Goal: Use online tool/utility: Utilize a website feature to perform a specific function

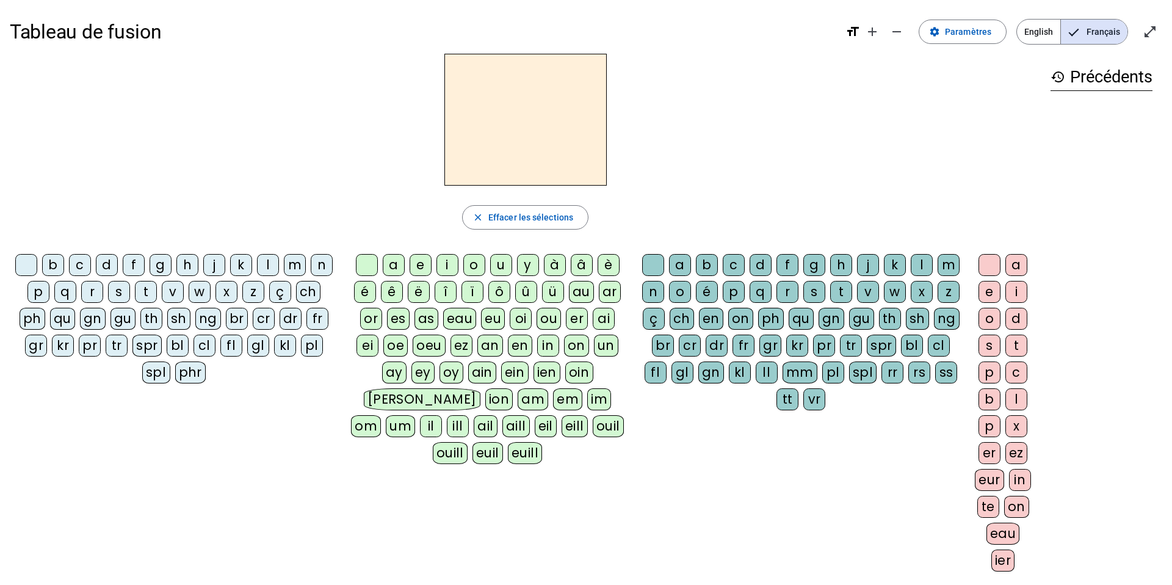
click at [118, 294] on div "s" at bounding box center [119, 292] width 22 height 22
click at [424, 266] on div "e" at bounding box center [421, 265] width 22 height 22
click at [81, 262] on div "c" at bounding box center [80, 265] width 22 height 22
click at [270, 268] on div "l" at bounding box center [268, 265] width 22 height 22
click at [110, 260] on div "d" at bounding box center [107, 265] width 22 height 22
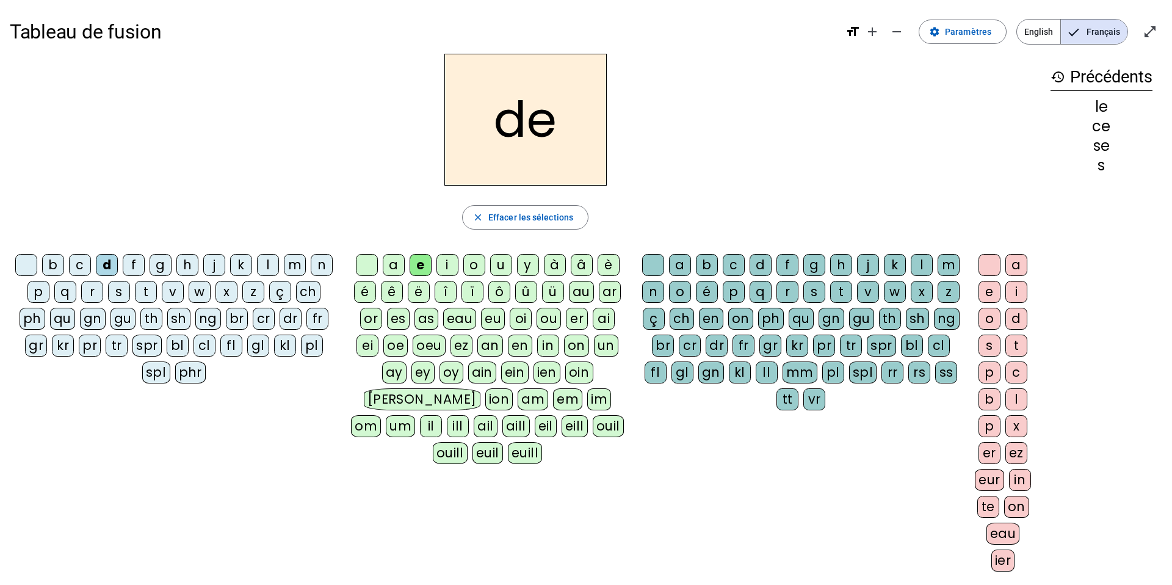
click at [498, 265] on div "u" at bounding box center [501, 265] width 22 height 22
click at [273, 265] on div "l" at bounding box center [268, 265] width 22 height 22
click at [175, 295] on div "v" at bounding box center [173, 292] width 22 height 22
click at [125, 290] on div "s" at bounding box center [119, 292] width 22 height 22
click at [738, 266] on div "c" at bounding box center [734, 265] width 22 height 22
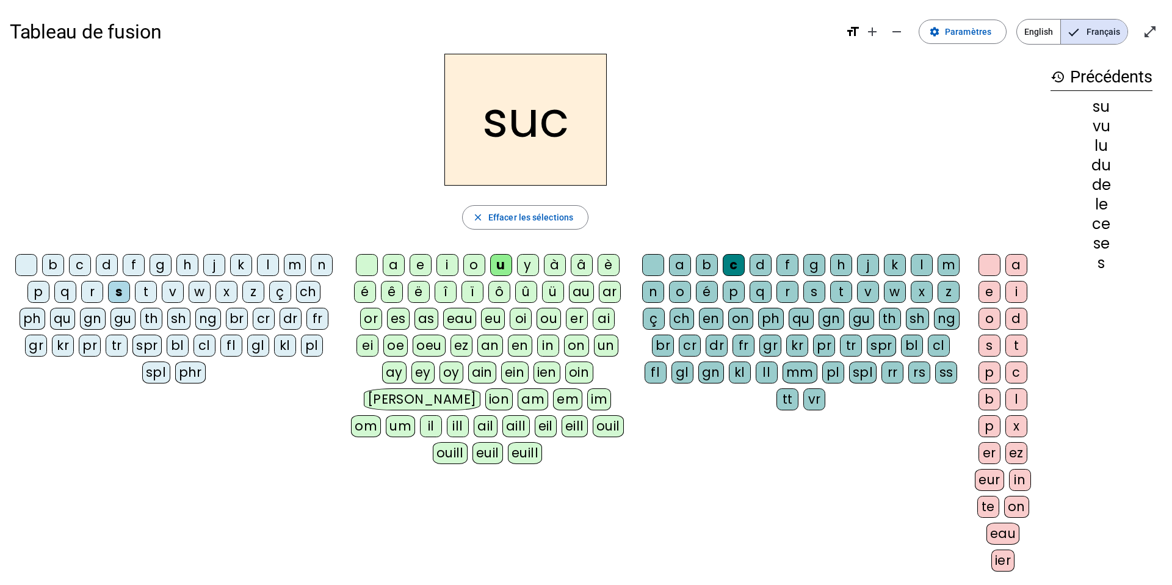
click at [421, 262] on div "e" at bounding box center [421, 265] width 22 height 22
click at [399, 263] on div "a" at bounding box center [394, 265] width 22 height 22
click at [267, 262] on div "l" at bounding box center [268, 265] width 22 height 22
click at [57, 266] on div "b" at bounding box center [53, 265] width 22 height 22
click at [149, 289] on div "t" at bounding box center [146, 292] width 22 height 22
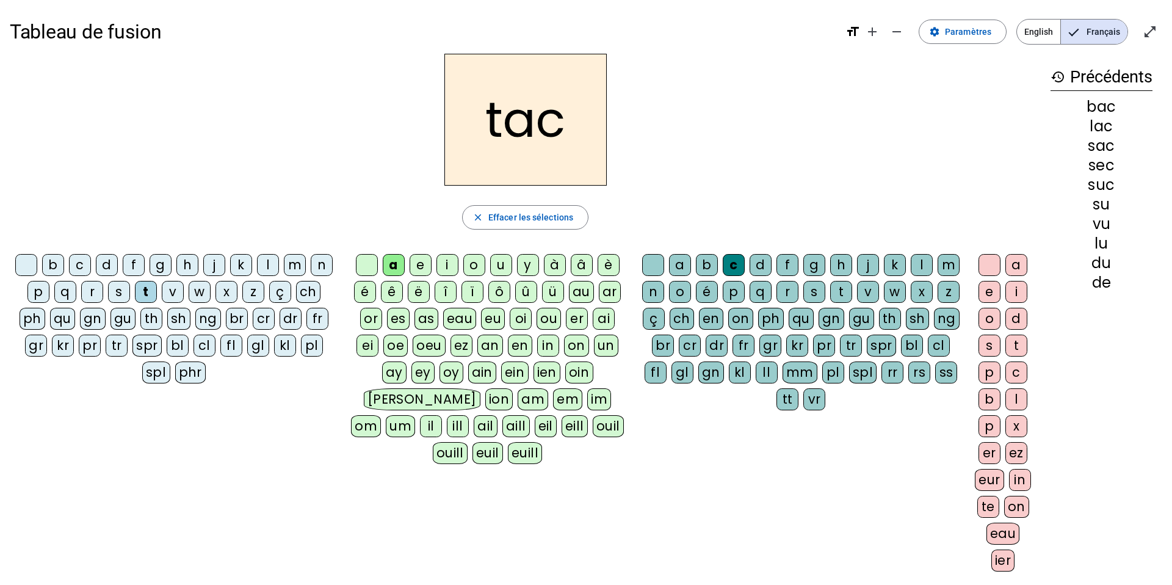
click at [469, 263] on div "o" at bounding box center [474, 265] width 22 height 22
click at [93, 291] on div "r" at bounding box center [92, 292] width 22 height 22
click at [128, 286] on div "s" at bounding box center [119, 292] width 22 height 22
click at [897, 265] on div "l" at bounding box center [922, 265] width 22 height 22
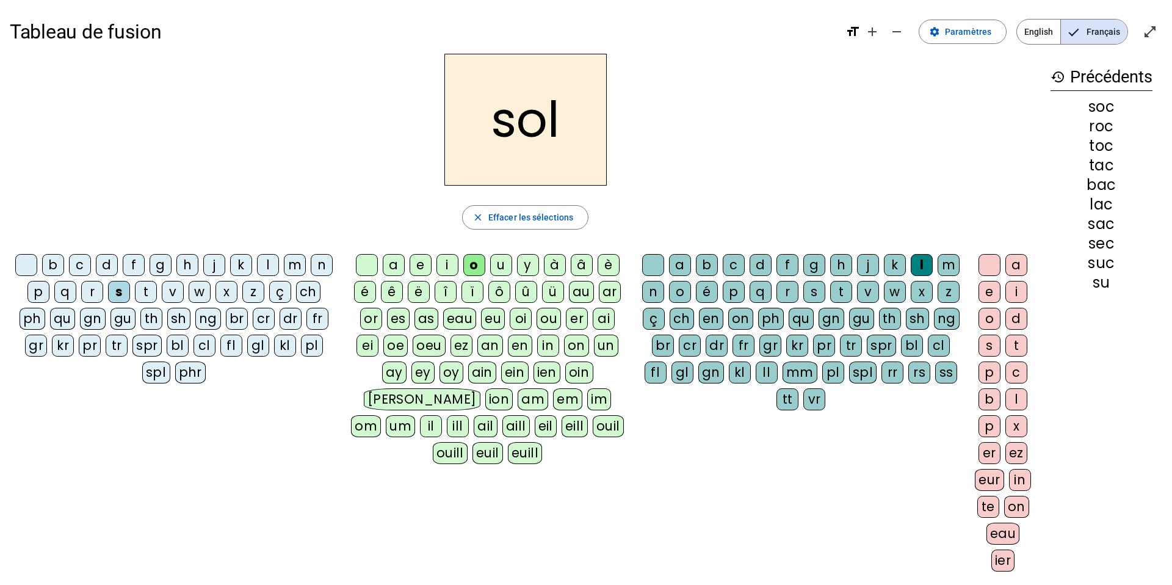
click at [58, 263] on div "b" at bounding box center [53, 265] width 22 height 22
